Goal: Transaction & Acquisition: Book appointment/travel/reservation

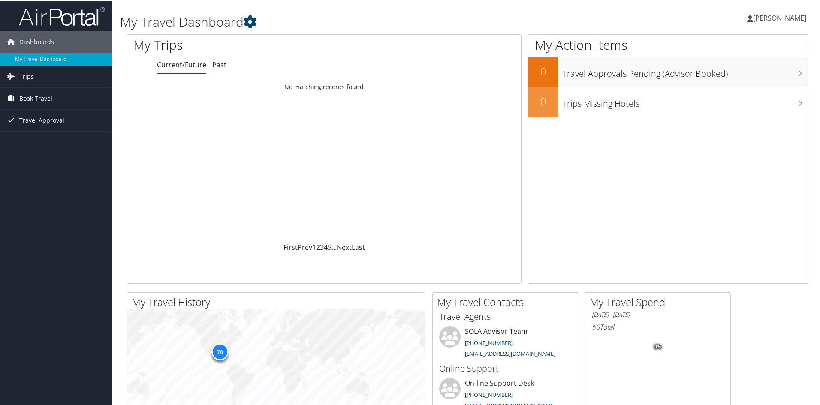
click at [39, 96] on span "Book Travel" at bounding box center [35, 97] width 33 height 21
click at [46, 97] on span "Book Travel" at bounding box center [35, 97] width 33 height 21
click at [49, 128] on link "Book/Manage Online Trips" at bounding box center [55, 127] width 111 height 13
